Goal: Task Accomplishment & Management: Manage account settings

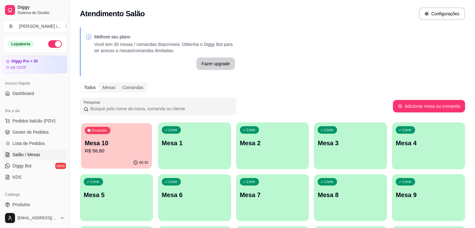
click at [96, 153] on p "R$ 58,80" at bounding box center [117, 150] width 64 height 7
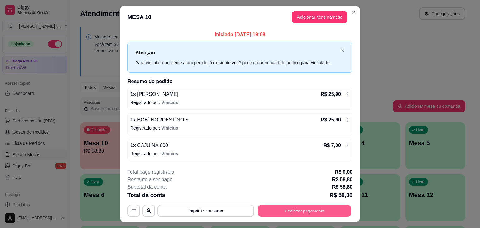
click at [305, 209] on button "Registrar pagamento" at bounding box center [304, 211] width 93 height 12
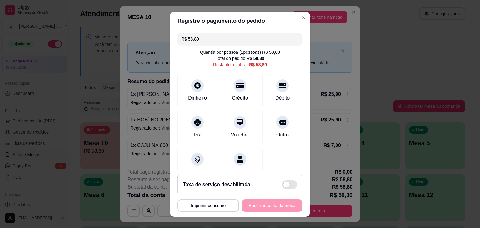
click at [202, 36] on input "R$ 58,80" at bounding box center [239, 39] width 117 height 12
click at [186, 129] on div "Pix" at bounding box center [198, 126] width 44 height 37
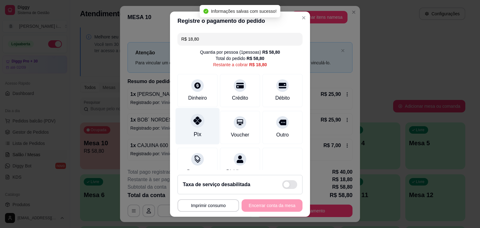
click at [196, 121] on icon at bounding box center [197, 121] width 8 height 8
type input "R$ 0,00"
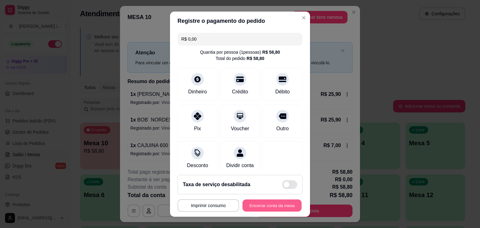
click at [291, 205] on button "Encerrar conta da mesa" at bounding box center [271, 205] width 59 height 12
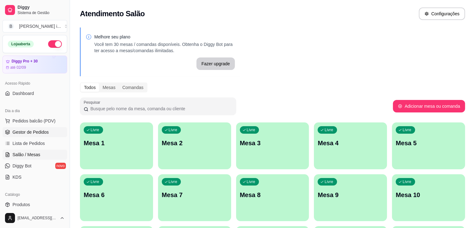
click at [14, 130] on span "Gestor de Pedidos" at bounding box center [30, 132] width 36 height 6
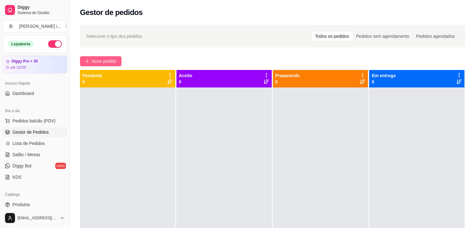
click at [108, 57] on button "Novo pedido" at bounding box center [101, 61] width 42 height 10
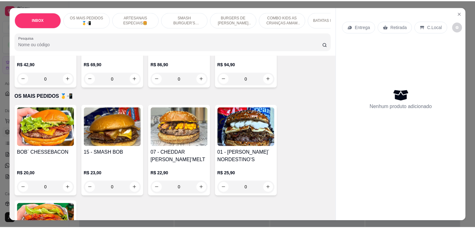
scroll to position [94, 0]
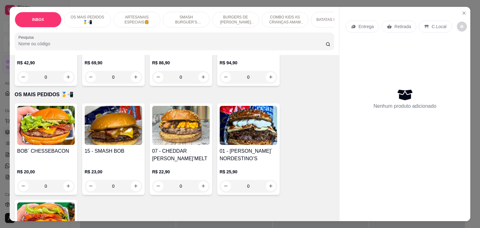
click at [244, 137] on img at bounding box center [248, 125] width 57 height 39
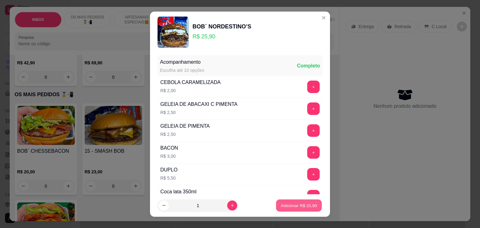
click at [281, 209] on button "Adicionar R$ 25,90" at bounding box center [299, 205] width 46 height 12
type input "1"
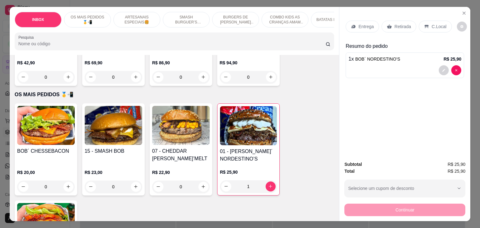
click at [399, 29] on div "Retirada" at bounding box center [398, 27] width 35 height 12
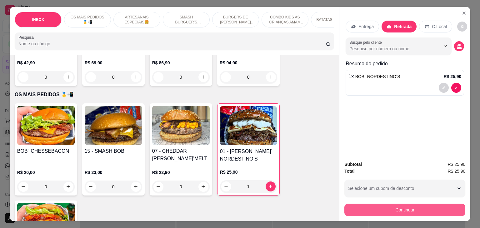
click at [425, 207] on button "Continuar" at bounding box center [404, 210] width 121 height 12
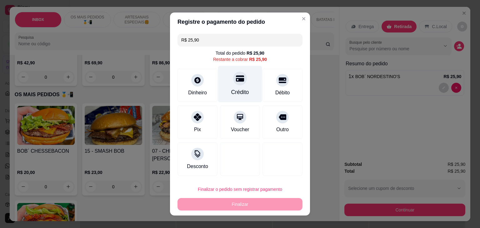
click at [244, 79] on div "Crédito" at bounding box center [240, 84] width 44 height 37
type input "R$ 0,00"
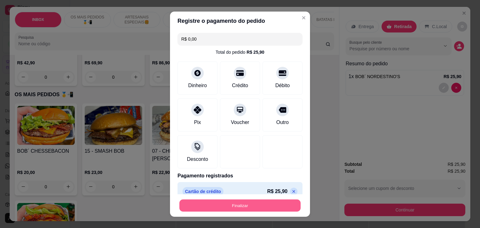
click at [253, 208] on button "Finalizar" at bounding box center [239, 205] width 121 height 12
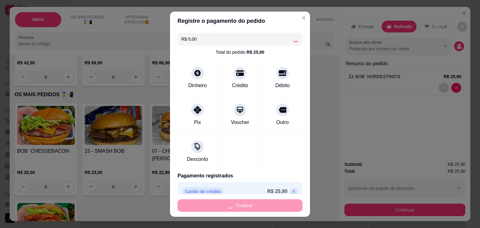
type input "0"
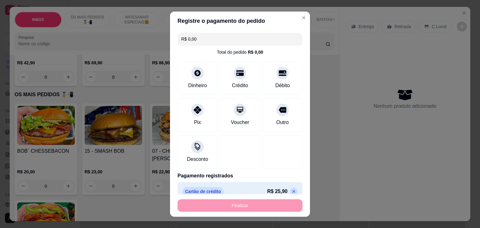
type input "-R$ 25,90"
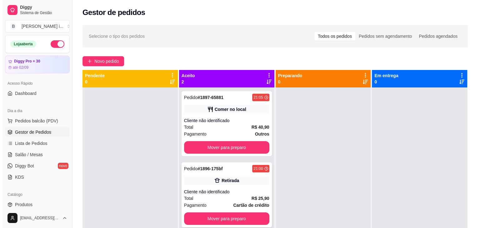
scroll to position [17, 0]
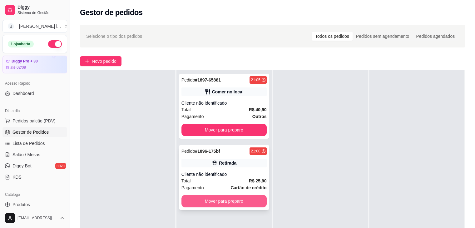
click at [225, 195] on button "Mover para preparo" at bounding box center [224, 201] width 85 height 12
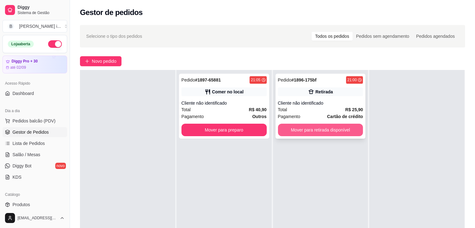
click at [319, 133] on button "Mover para retirada disponível" at bounding box center [320, 130] width 85 height 12
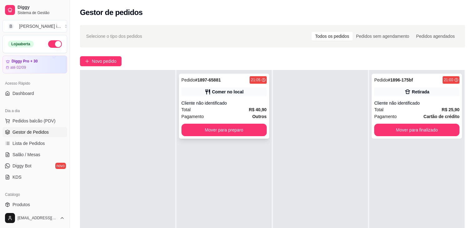
click at [249, 104] on div "Cliente não identificado" at bounding box center [224, 103] width 85 height 6
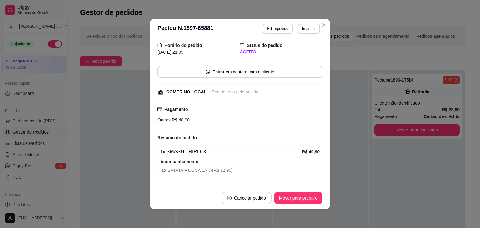
scroll to position [36, 0]
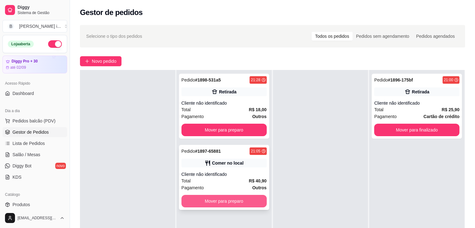
click at [245, 203] on button "Mover para preparo" at bounding box center [224, 201] width 85 height 12
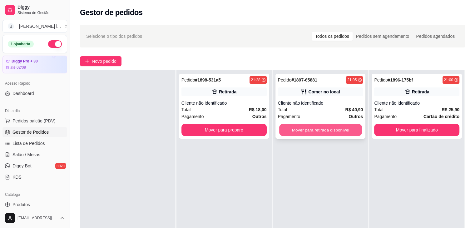
click at [332, 132] on button "Mover para retirada disponível" at bounding box center [320, 130] width 83 height 12
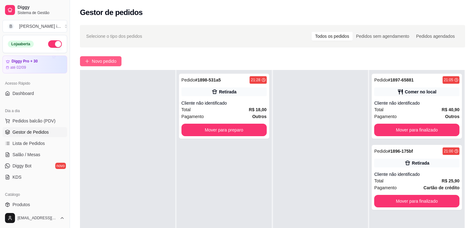
click at [100, 66] on button "Novo pedido" at bounding box center [101, 61] width 42 height 10
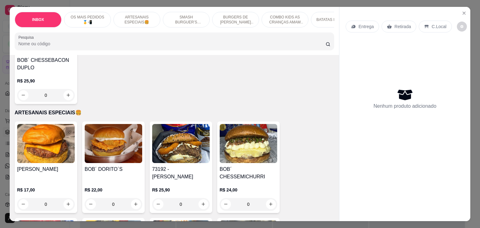
scroll to position [312, 0]
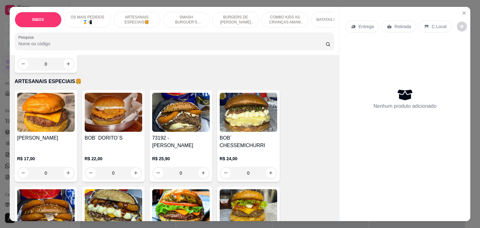
click at [113, 134] on h4 "BOB´ DORITO´S" at bounding box center [113, 137] width 57 height 7
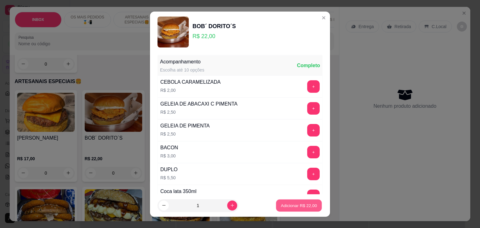
click at [283, 205] on p "Adicionar R$ 22,00" at bounding box center [299, 205] width 36 height 6
type input "1"
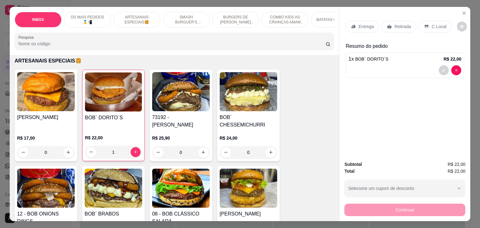
scroll to position [344, 0]
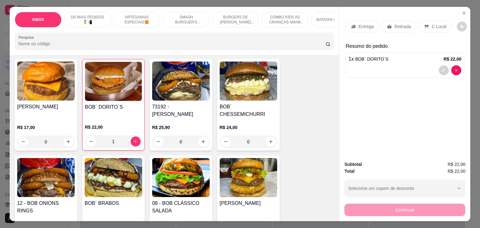
click at [38, 180] on img at bounding box center [45, 177] width 57 height 39
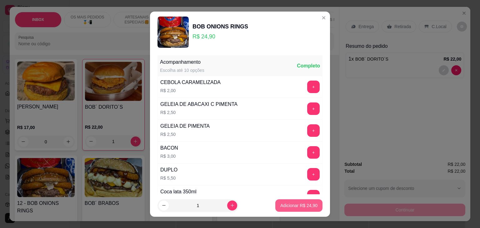
click at [292, 208] on p "Adicionar R$ 24,90" at bounding box center [298, 205] width 37 height 6
type input "1"
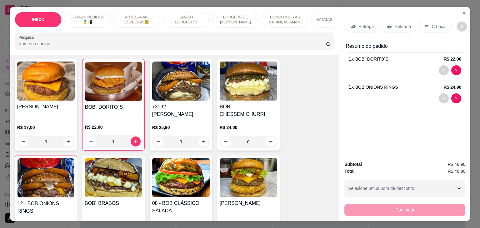
click at [433, 23] on p "C.Local" at bounding box center [438, 26] width 15 height 6
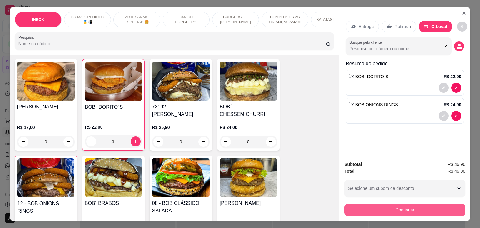
click at [391, 205] on button "Continuar" at bounding box center [404, 210] width 121 height 12
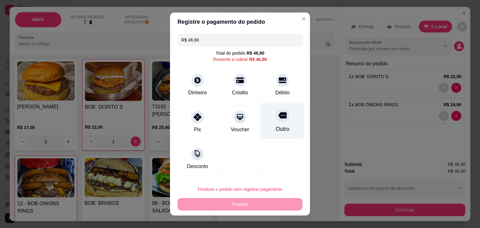
click at [276, 126] on div "Outro" at bounding box center [283, 129] width 14 height 8
type input "R$ 0,00"
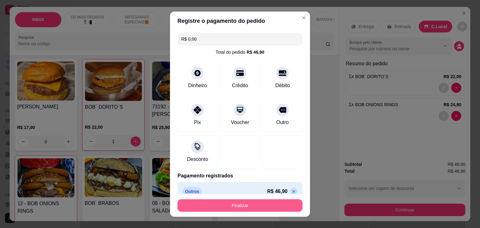
click at [261, 208] on button "Finalizar" at bounding box center [239, 205] width 125 height 12
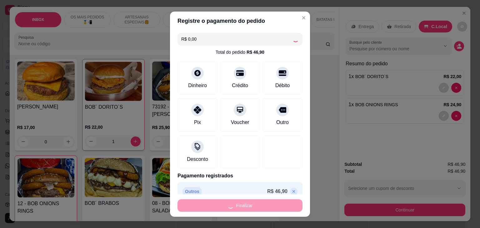
type input "0"
type input "-R$ 46,90"
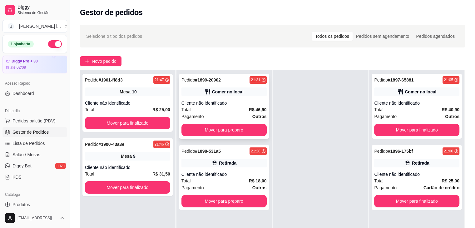
click at [239, 111] on div "Total R$ 46,90" at bounding box center [224, 109] width 85 height 7
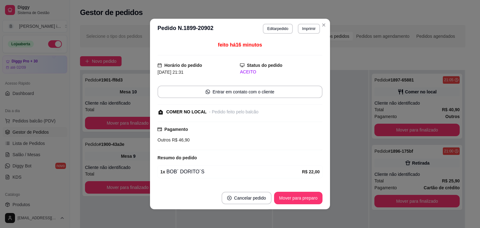
scroll to position [37, 0]
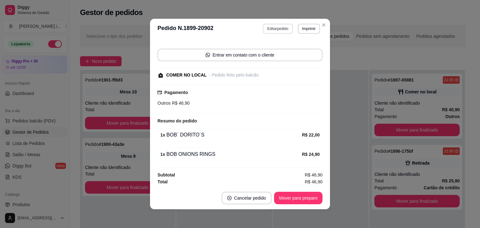
click at [278, 28] on button "Editar pedido" at bounding box center [278, 29] width 30 height 10
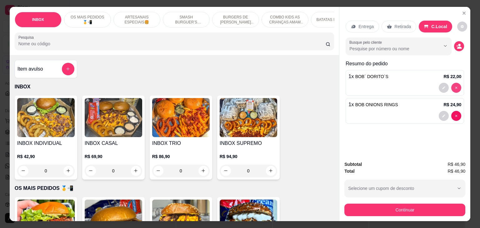
type input "0"
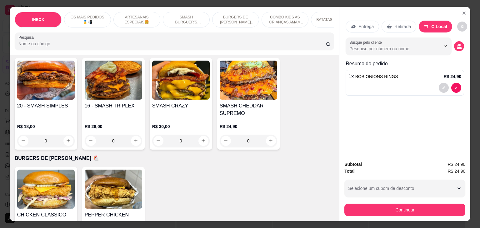
scroll to position [594, 0]
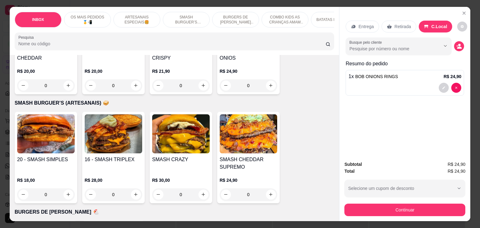
click at [36, 171] on div "R$ 18,00 0" at bounding box center [45, 186] width 57 height 30
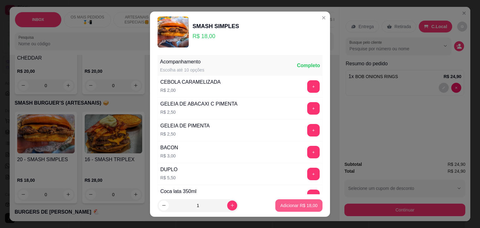
click at [285, 206] on p "Adicionar R$ 18,00" at bounding box center [298, 205] width 37 height 6
type input "1"
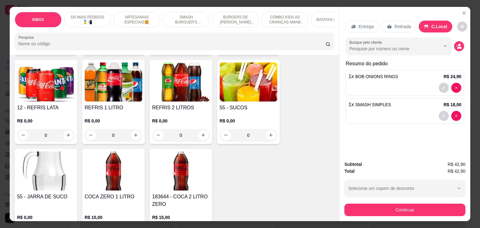
scroll to position [1265, 0]
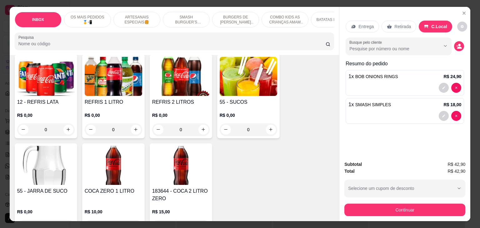
click at [44, 123] on div "0" at bounding box center [45, 129] width 57 height 12
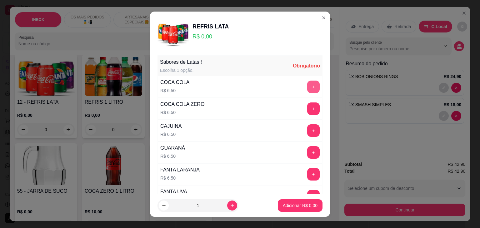
click at [307, 85] on button "+" at bounding box center [313, 87] width 12 height 12
click at [282, 200] on button "Adicionar R$ 6,50" at bounding box center [299, 205] width 43 height 12
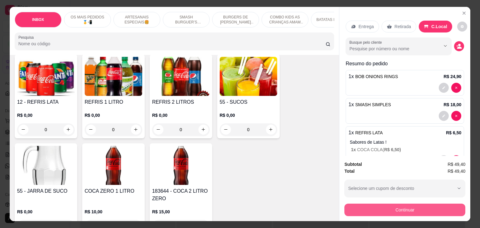
click at [422, 206] on button "Continuar" at bounding box center [404, 210] width 121 height 12
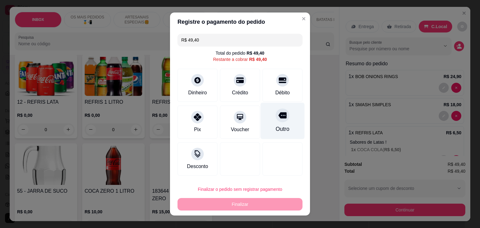
click at [274, 123] on div "Outro" at bounding box center [283, 121] width 44 height 37
type input "R$ 0,00"
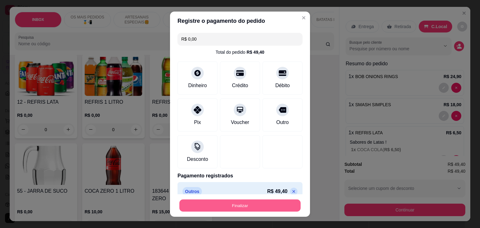
click at [251, 203] on button "Finalizar" at bounding box center [239, 205] width 121 height 12
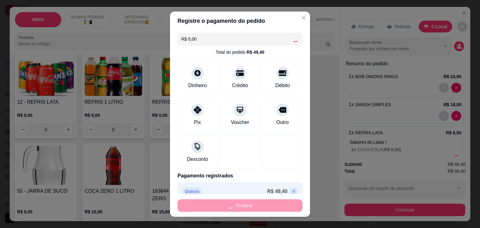
type input "0"
type input "-R$ 49,40"
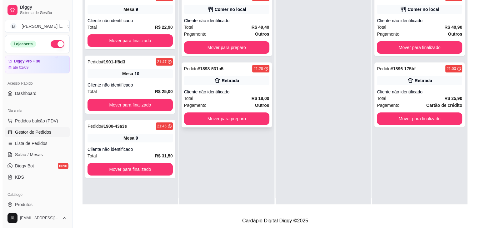
scroll to position [0, 0]
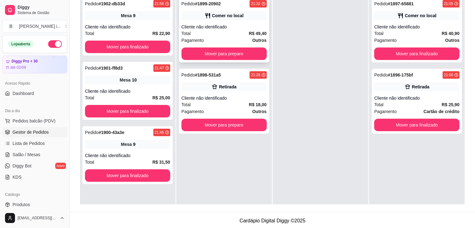
click at [245, 21] on div "Pedido # 1899-20902 21:32 Comer no local Cliente não identificado Total R$ 49,4…" at bounding box center [224, 30] width 90 height 65
click at [24, 154] on span "Salão / Mesas" at bounding box center [26, 155] width 28 height 6
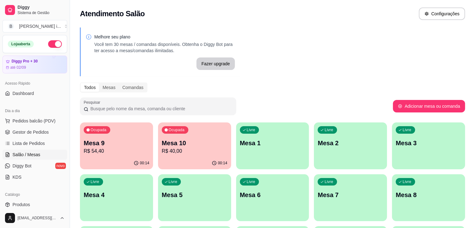
click at [180, 153] on p "R$ 40,00" at bounding box center [195, 150] width 66 height 7
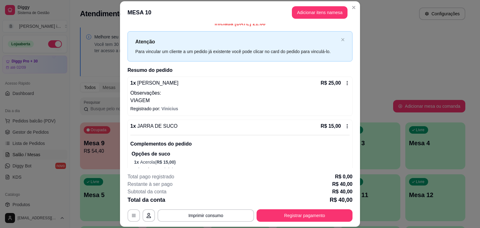
scroll to position [17, 0]
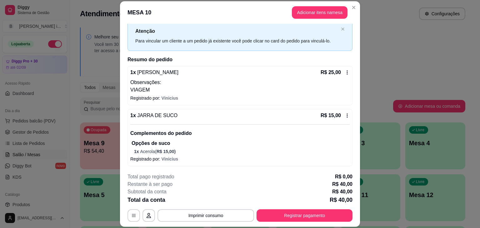
click at [345, 113] on icon at bounding box center [347, 115] width 5 height 5
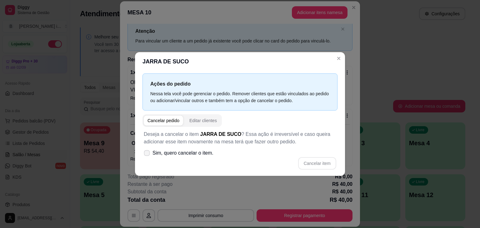
click at [175, 156] on span "Sim, quero cancelar o item." at bounding box center [182, 152] width 61 height 7
click at [147, 156] on input "Sim, quero cancelar o item." at bounding box center [145, 156] width 4 height 4
checkbox input "true"
click at [316, 163] on button "Cancelar item" at bounding box center [317, 163] width 38 height 12
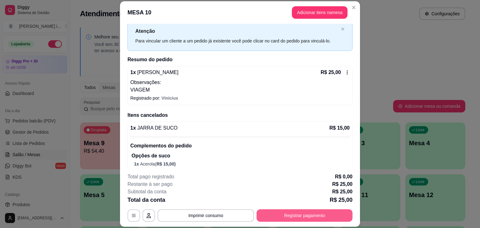
click at [297, 214] on button "Registrar pagamento" at bounding box center [305, 215] width 96 height 12
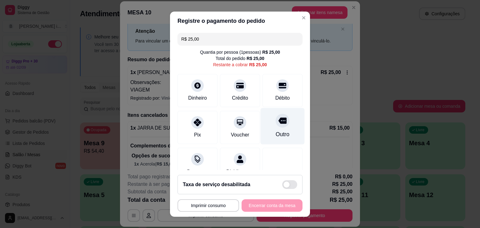
click at [270, 128] on div "Outro" at bounding box center [283, 126] width 44 height 37
type input "R$ 0,00"
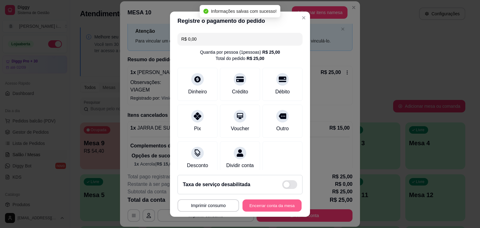
click at [248, 208] on button "Encerrar conta da mesa" at bounding box center [271, 205] width 59 height 12
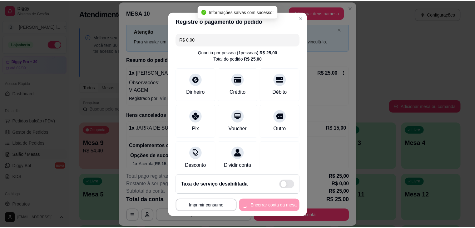
scroll to position [0, 0]
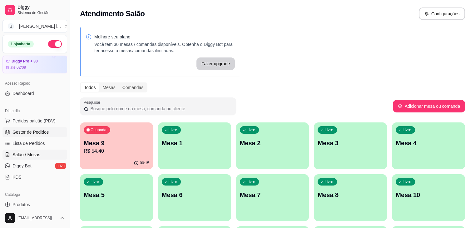
click at [31, 136] on link "Gestor de Pedidos" at bounding box center [34, 132] width 65 height 10
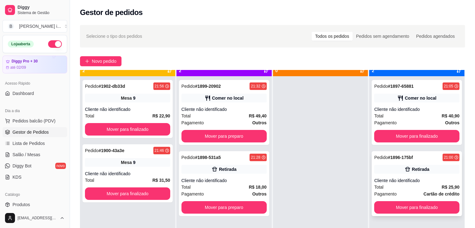
scroll to position [17, 0]
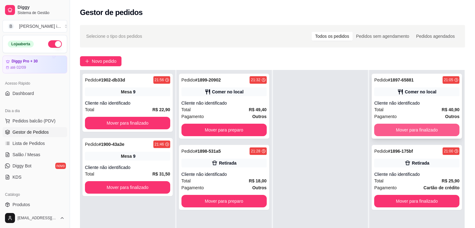
click at [435, 130] on button "Mover para finalizado" at bounding box center [416, 130] width 85 height 12
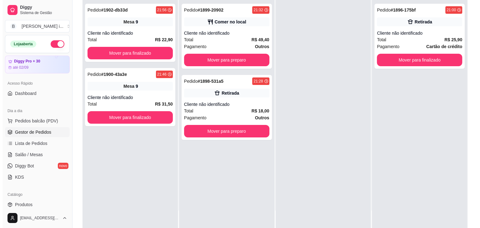
scroll to position [94, 0]
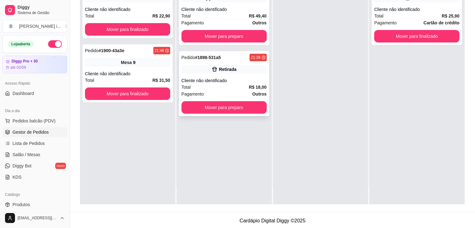
click at [239, 90] on div "Total R$ 18,00" at bounding box center [224, 87] width 85 height 7
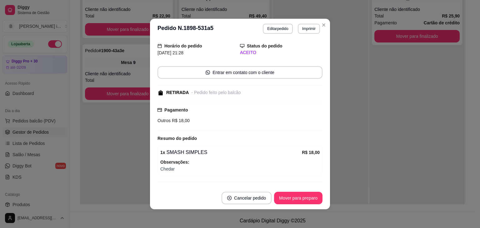
scroll to position [34, 0]
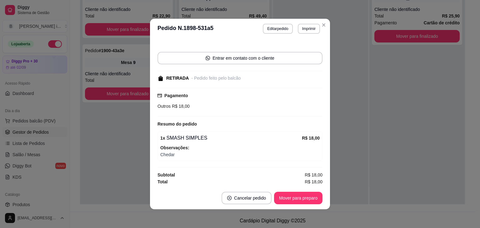
click at [307, 204] on footer "Cancelar pedido Mover para preparo" at bounding box center [240, 198] width 180 height 22
click at [305, 198] on button "Mover para preparo" at bounding box center [298, 198] width 48 height 12
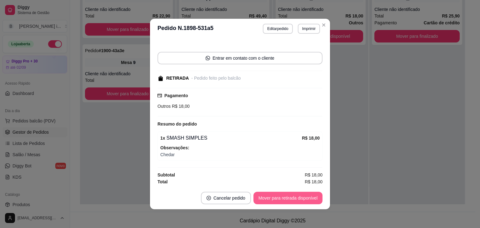
click at [304, 198] on button "Mover para retirada disponível" at bounding box center [287, 198] width 69 height 12
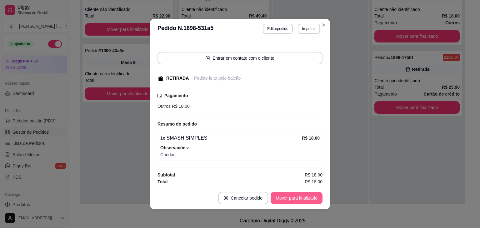
click at [304, 198] on button "Mover para finalizado" at bounding box center [297, 198] width 52 height 12
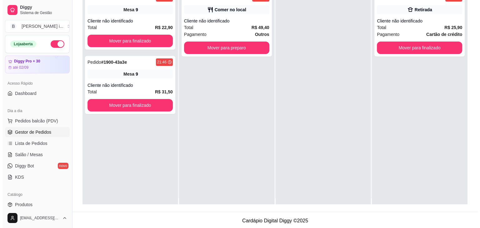
scroll to position [0, 0]
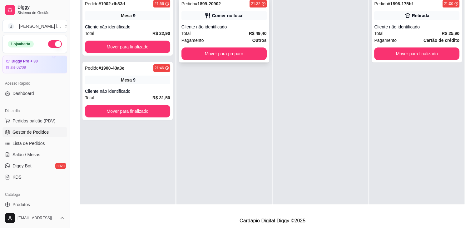
click at [236, 37] on div "Pagamento Outros" at bounding box center [224, 40] width 85 height 7
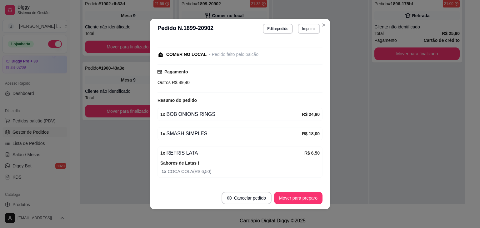
scroll to position [88, 0]
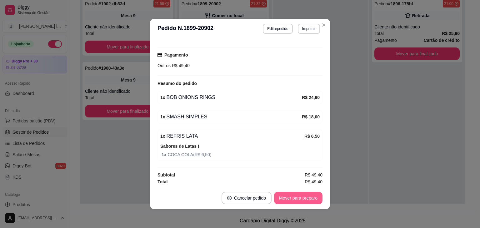
click at [303, 197] on button "Mover para preparo" at bounding box center [298, 198] width 48 height 12
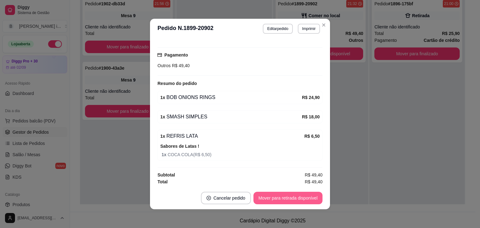
click at [303, 197] on button "Mover para retirada disponível" at bounding box center [287, 198] width 69 height 12
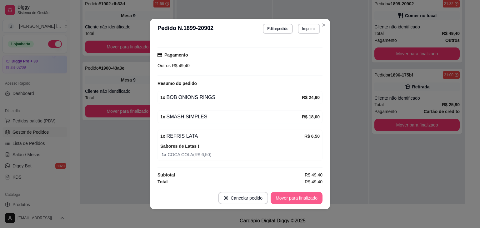
click at [303, 197] on button "Mover para finalizado" at bounding box center [297, 198] width 52 height 12
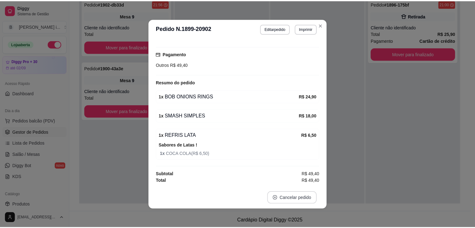
scroll to position [55, 0]
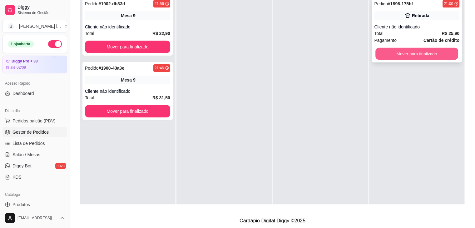
click at [441, 54] on button "Mover para finalizado" at bounding box center [417, 54] width 83 height 12
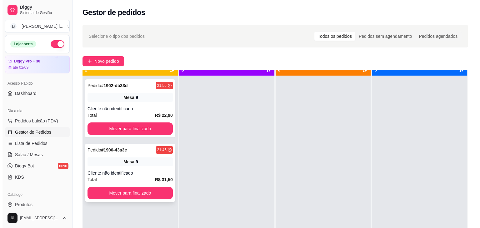
scroll to position [17, 0]
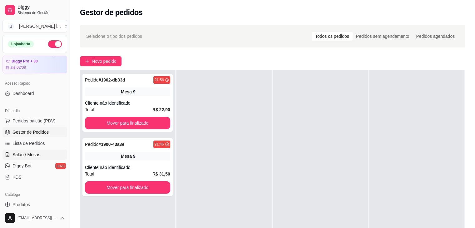
click at [40, 156] on link "Salão / Mesas" at bounding box center [34, 155] width 65 height 10
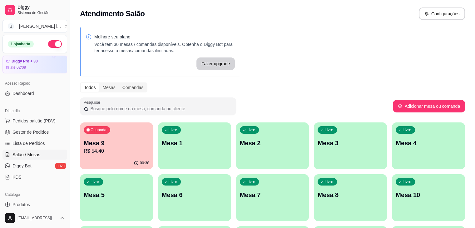
click at [122, 153] on p "R$ 54,40" at bounding box center [117, 150] width 66 height 7
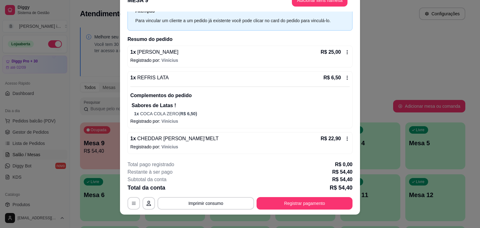
scroll to position [19, 0]
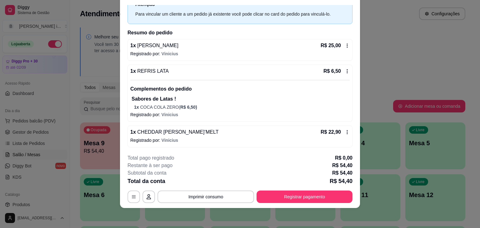
click at [345, 69] on icon at bounding box center [347, 71] width 5 height 5
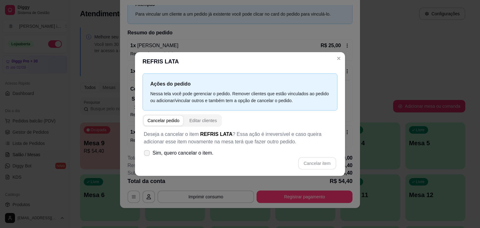
click at [172, 154] on span "Sim, quero cancelar o item." at bounding box center [182, 152] width 61 height 7
click at [147, 154] on input "Sim, quero cancelar o item." at bounding box center [145, 156] width 4 height 4
checkbox input "true"
click at [314, 160] on button "Cancelar item" at bounding box center [317, 163] width 38 height 12
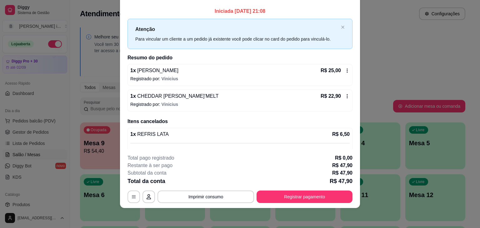
scroll to position [0, 0]
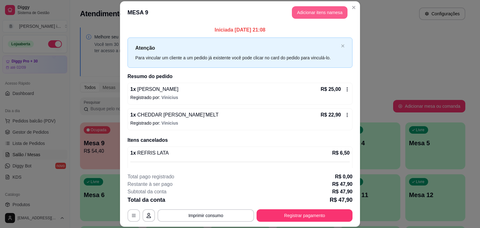
click at [326, 10] on button "Adicionar itens na mesa" at bounding box center [320, 12] width 56 height 12
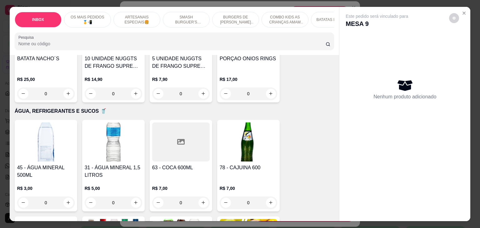
scroll to position [1156, 0]
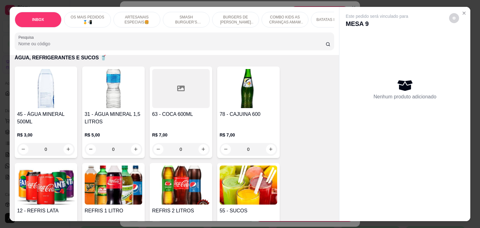
click at [127, 178] on img at bounding box center [113, 185] width 57 height 39
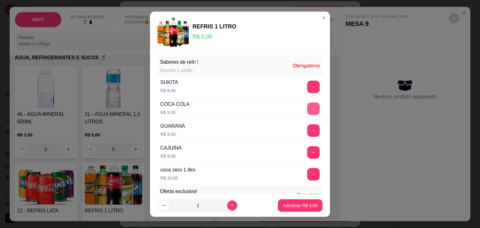
click at [307, 110] on button "+" at bounding box center [313, 108] width 12 height 12
click at [294, 199] on button "Adicionar R$ 9,00" at bounding box center [299, 205] width 43 height 12
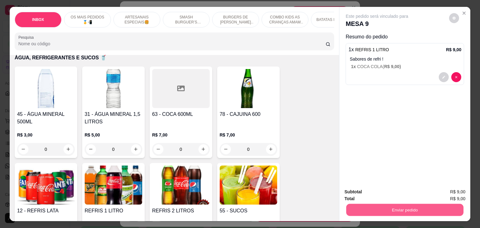
click at [401, 207] on button "Enviar pedido" at bounding box center [404, 210] width 117 height 12
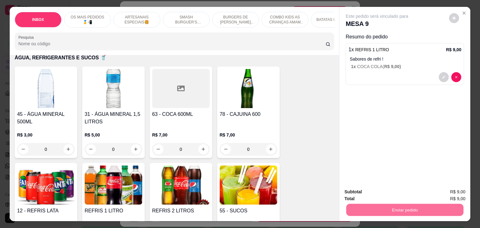
click at [395, 192] on button "Não registrar e enviar pedido" at bounding box center [383, 192] width 65 height 12
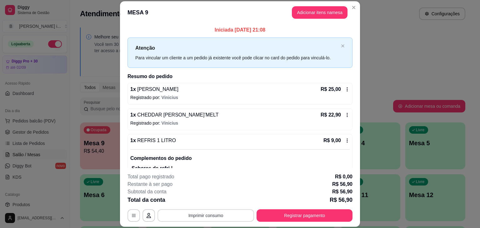
click at [240, 212] on button "Imprimir consumo" at bounding box center [205, 215] width 97 height 12
click at [215, 205] on button "IMPRESSORA ORI" at bounding box center [205, 201] width 45 height 10
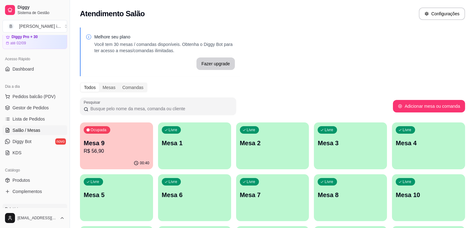
scroll to position [62, 0]
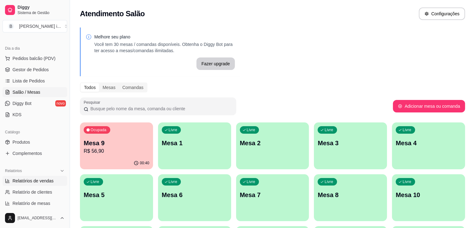
click at [24, 180] on span "Relatórios de vendas" at bounding box center [32, 181] width 41 height 6
select select "ALL"
select select "0"
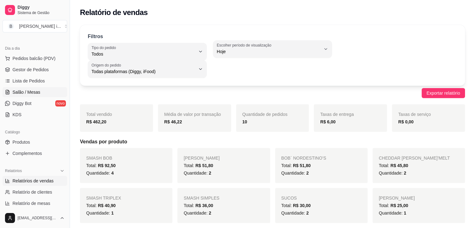
click at [30, 92] on span "Salão / Mesas" at bounding box center [26, 92] width 28 height 6
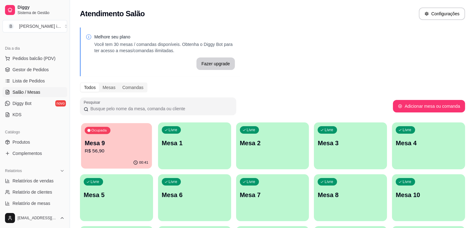
click at [104, 148] on p "R$ 56,90" at bounding box center [117, 150] width 64 height 7
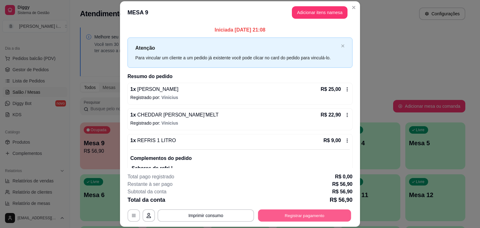
click at [276, 213] on button "Registrar pagamento" at bounding box center [304, 216] width 93 height 12
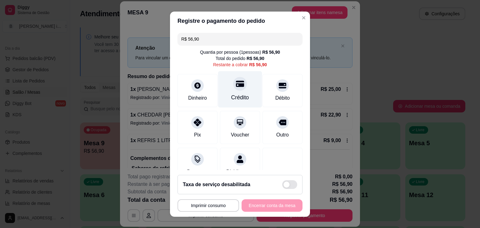
click at [234, 90] on div "Crédito" at bounding box center [240, 89] width 44 height 37
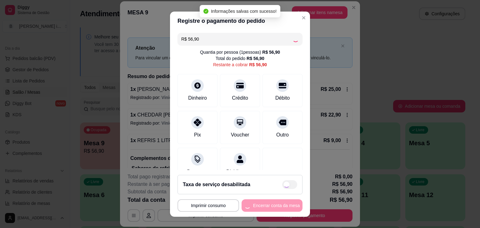
type input "R$ 0,00"
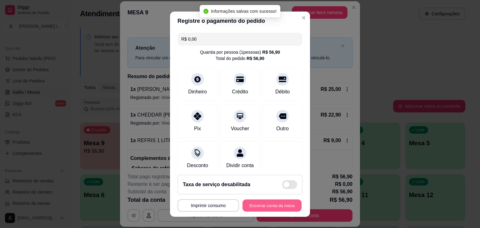
click at [276, 203] on button "Encerrar conta da mesa" at bounding box center [271, 205] width 59 height 12
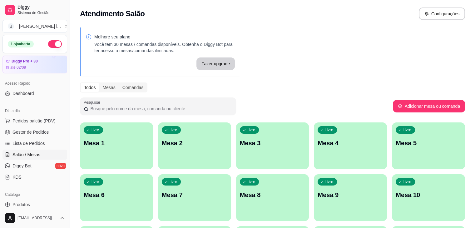
click at [49, 50] on div "Loja aberta" at bounding box center [35, 43] width 64 height 17
click at [49, 42] on button "button" at bounding box center [55, 43] width 14 height 7
